Goal: Task Accomplishment & Management: Manage account settings

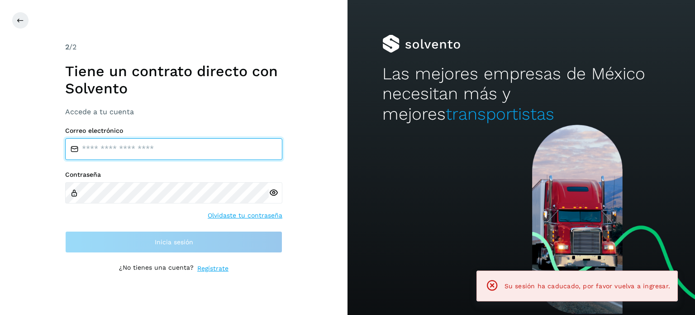
type input "**********"
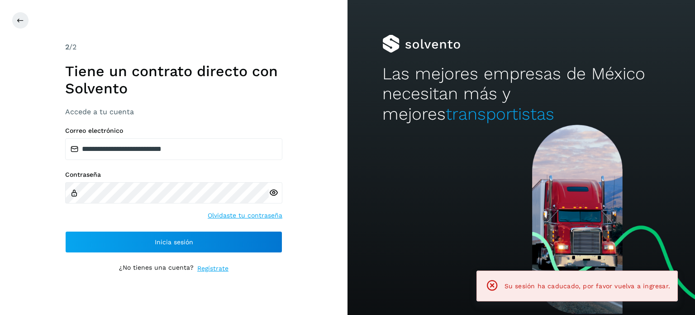
click at [310, 92] on div "**********" at bounding box center [174, 157] width 348 height 315
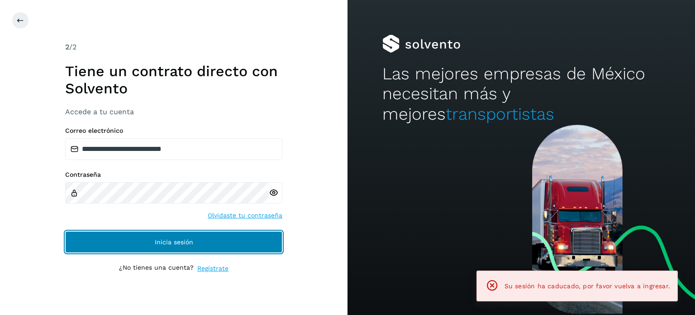
click at [166, 232] on button "Inicia sesión" at bounding box center [173, 242] width 217 height 22
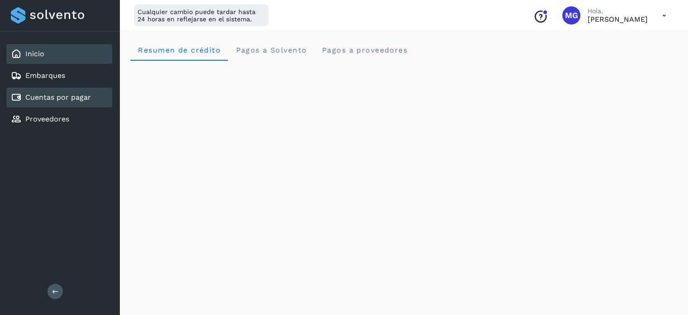
click at [47, 99] on link "Cuentas por pagar" at bounding box center [58, 97] width 66 height 9
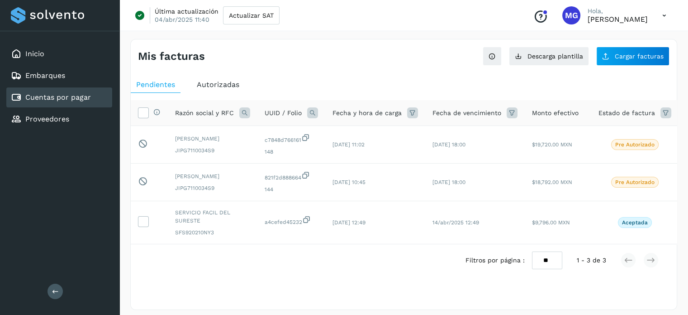
click at [218, 85] on span "Autorizadas" at bounding box center [218, 84] width 43 height 9
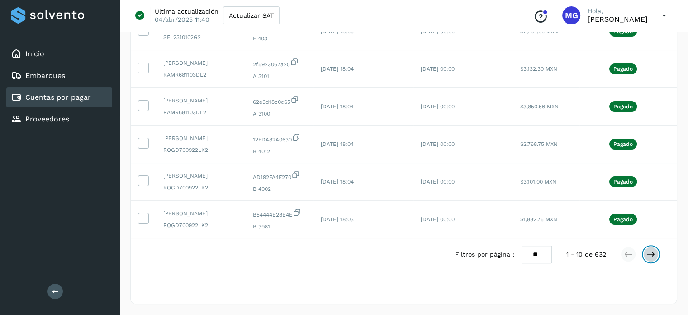
click at [654, 250] on icon at bounding box center [651, 253] width 9 height 9
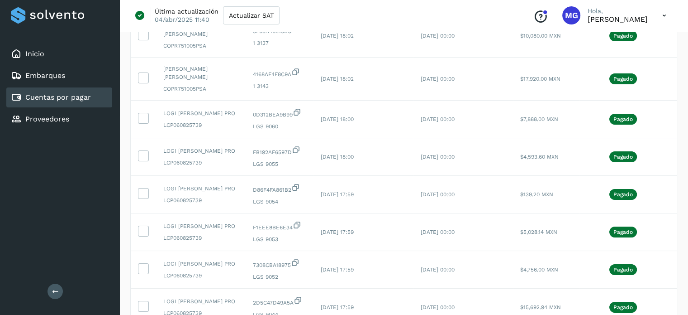
scroll to position [271, 0]
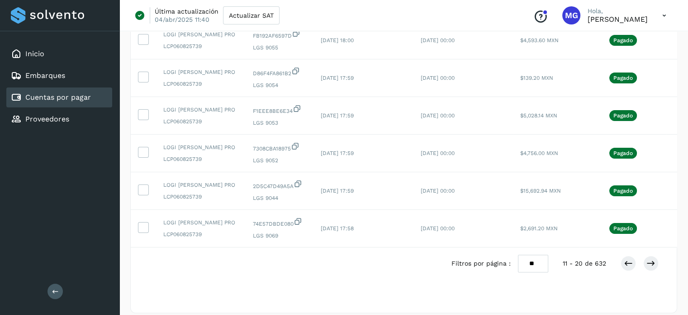
click at [537, 255] on select "** ** **" at bounding box center [533, 263] width 30 height 18
select select "**"
click at [520, 254] on select "** ** **" at bounding box center [533, 263] width 30 height 18
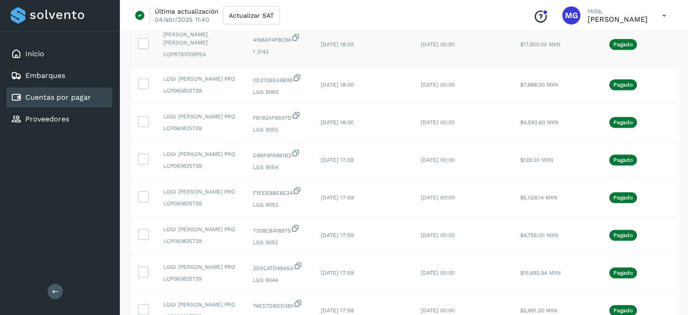
scroll to position [542, 0]
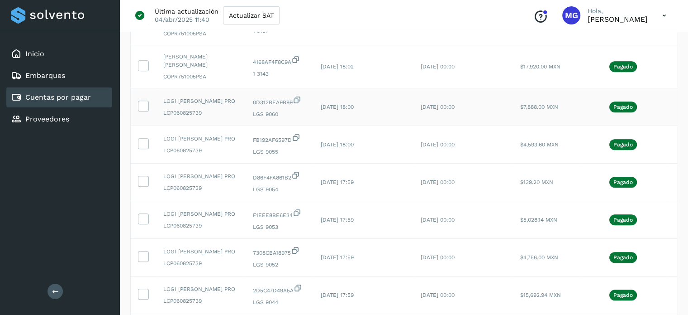
click at [143, 126] on td at bounding box center [143, 107] width 25 height 38
click at [143, 111] on label at bounding box center [143, 105] width 11 height 11
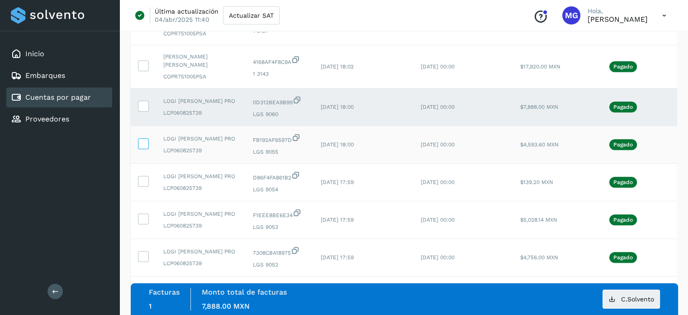
click at [141, 148] on icon at bounding box center [143, 143] width 10 height 10
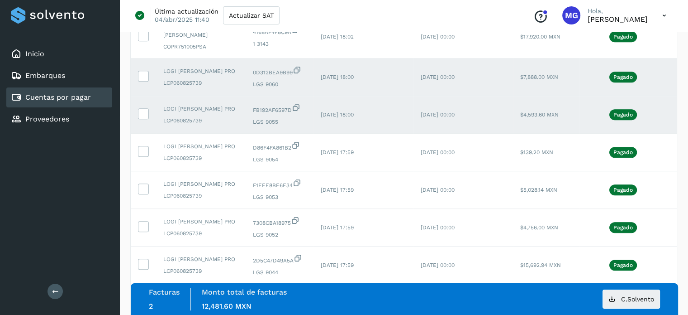
scroll to position [587, 0]
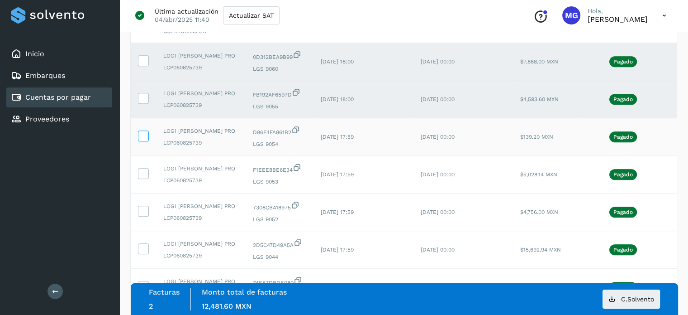
click at [141, 140] on icon at bounding box center [143, 135] width 10 height 10
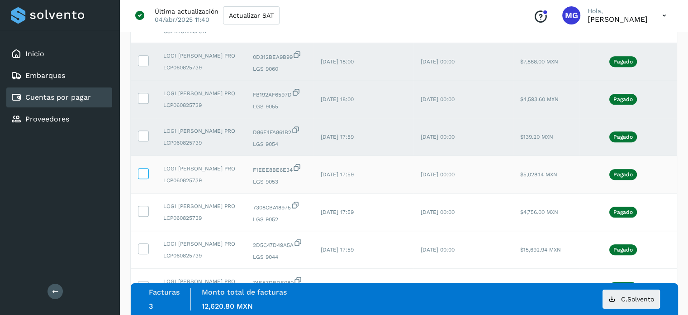
click at [140, 177] on icon at bounding box center [143, 173] width 10 height 10
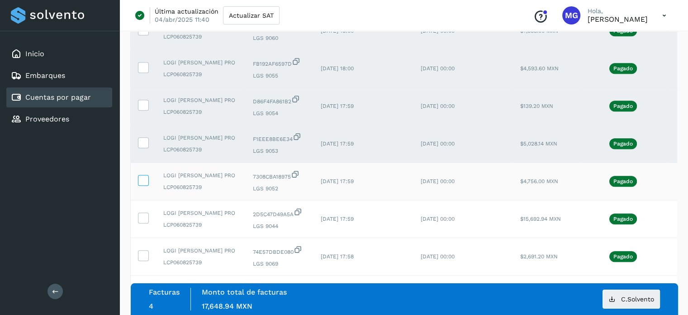
scroll to position [633, 0]
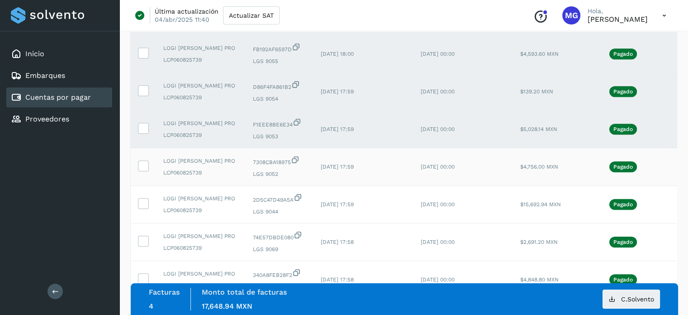
click at [141, 186] on td at bounding box center [143, 167] width 25 height 38
click at [145, 170] on icon at bounding box center [143, 165] width 10 height 10
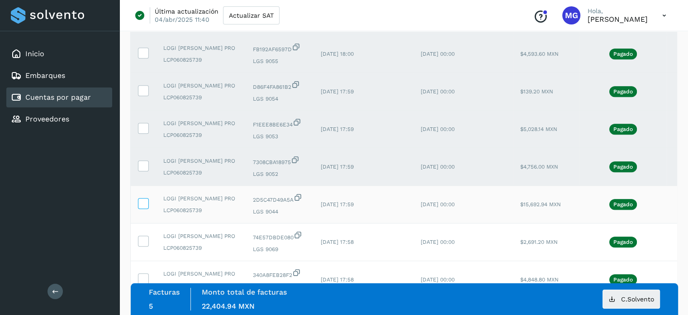
click at [143, 207] on icon at bounding box center [143, 203] width 10 height 10
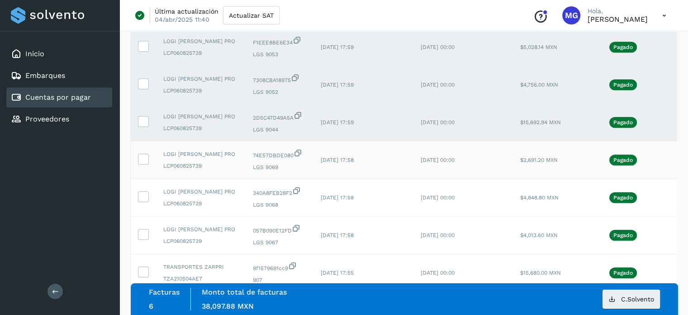
scroll to position [723, 0]
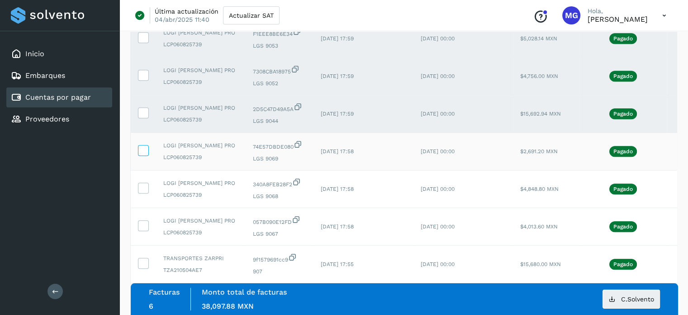
click at [145, 154] on icon at bounding box center [143, 150] width 10 height 10
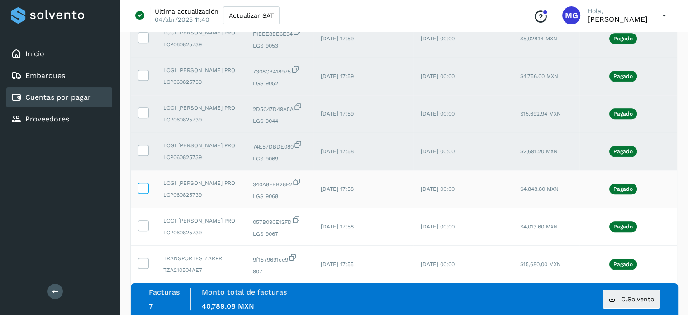
click at [145, 192] on icon at bounding box center [143, 187] width 10 height 10
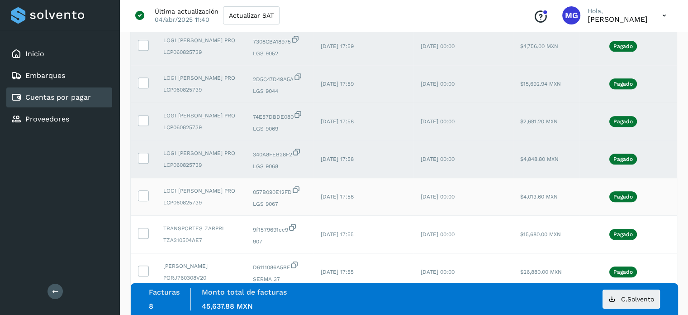
scroll to position [768, 0]
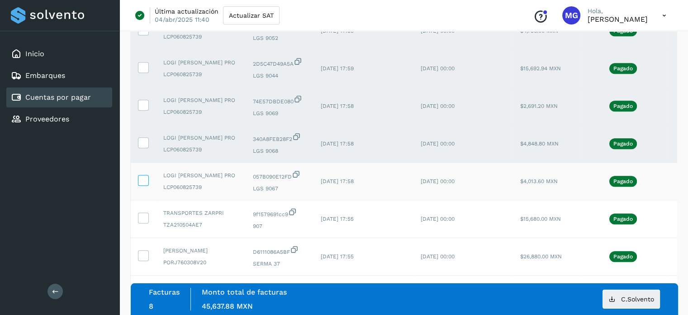
click at [143, 184] on icon at bounding box center [143, 180] width 10 height 10
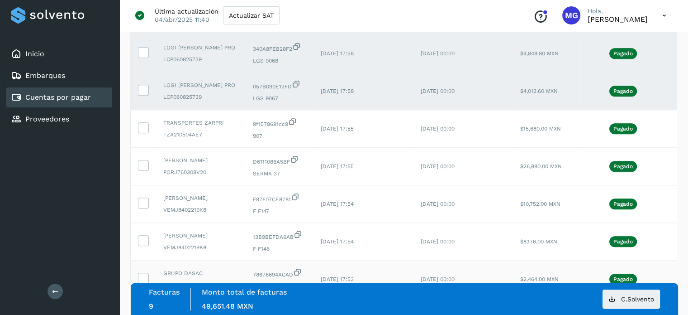
scroll to position [859, 0]
click at [615, 299] on icon at bounding box center [612, 298] width 7 height 7
